Goal: Task Accomplishment & Management: Manage account settings

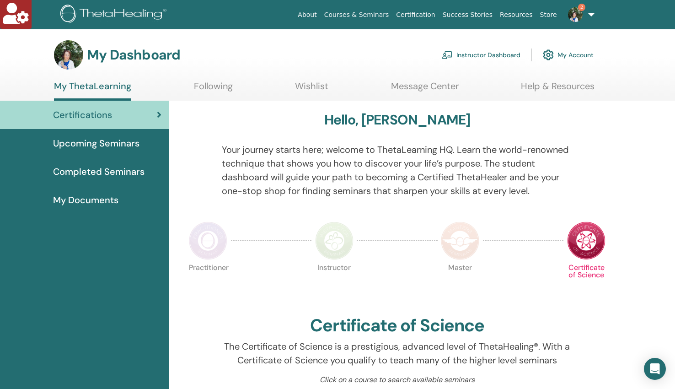
click at [573, 56] on link "My Account" at bounding box center [568, 55] width 51 height 20
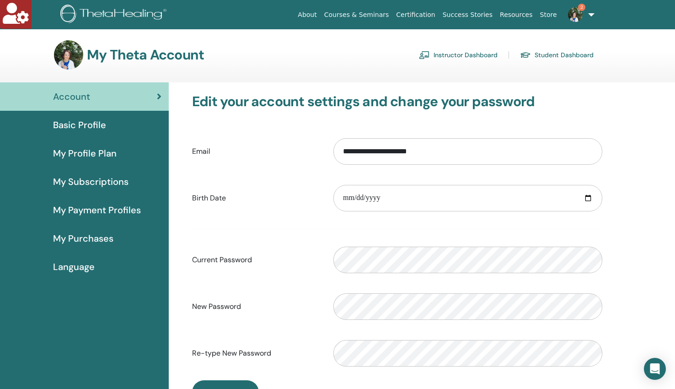
click at [97, 184] on span "My Subscriptions" at bounding box center [90, 182] width 75 height 14
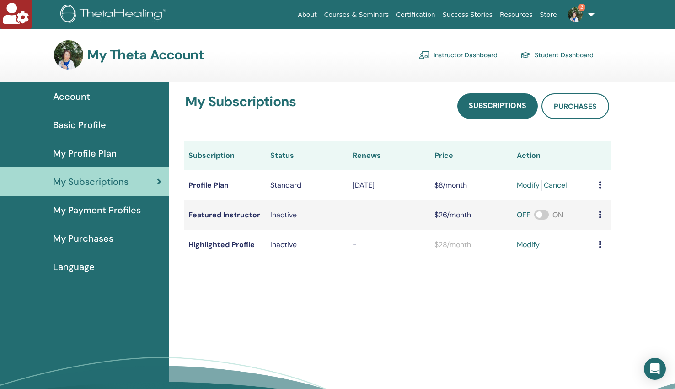
click at [75, 212] on span "My Payment Profiles" at bounding box center [97, 210] width 88 height 14
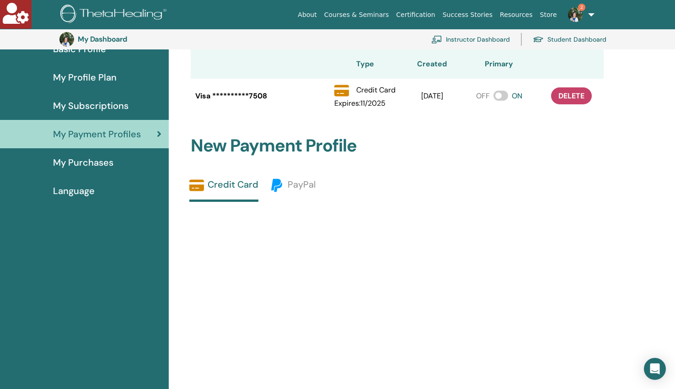
scroll to position [97, 0]
